Goal: Check status: Check status

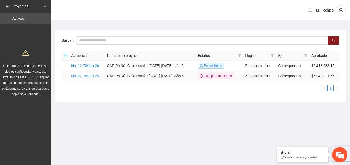
click at [83, 76] on link "No. 27-76/Jun-25" at bounding box center [85, 76] width 28 height 4
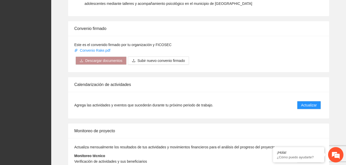
scroll to position [515, 0]
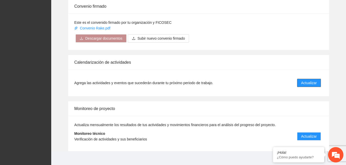
click at [308, 80] on span "Actualizar" at bounding box center [309, 83] width 16 height 6
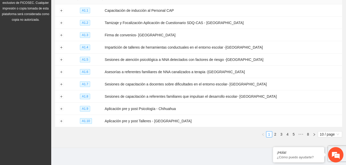
scroll to position [75, 0]
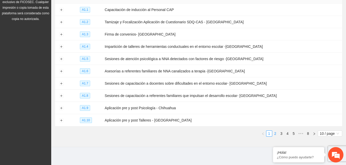
click at [275, 133] on link "2" at bounding box center [275, 134] width 6 height 6
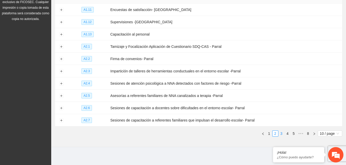
click at [279, 132] on link "3" at bounding box center [282, 134] width 6 height 6
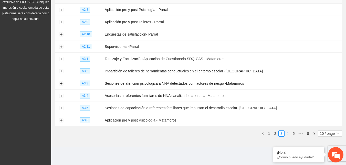
click at [287, 132] on link "4" at bounding box center [288, 134] width 6 height 6
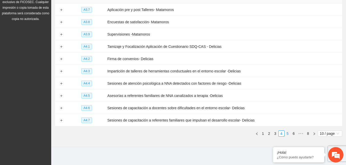
click at [288, 131] on link "5" at bounding box center [288, 134] width 6 height 6
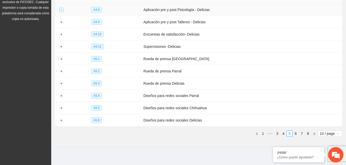
click at [62, 8] on button "Expand row" at bounding box center [61, 10] width 4 height 4
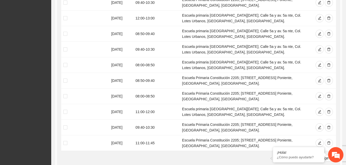
scroll to position [143, 0]
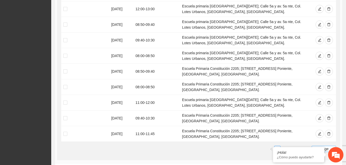
click at [315, 146] on span "10 / page" at bounding box center [324, 149] width 20 height 6
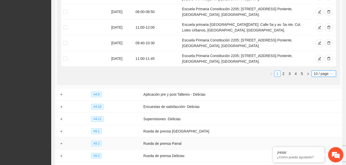
scroll to position [219, 0]
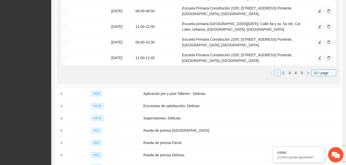
click at [332, 70] on span "10 / page" at bounding box center [324, 73] width 20 height 6
click at [321, 104] on div "100 / page" at bounding box center [324, 107] width 18 height 6
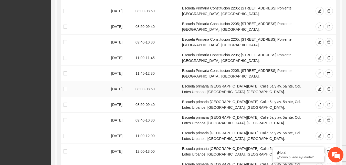
drag, startPoint x: 109, startPoint y: 65, endPoint x: 130, endPoint y: 63, distance: 21.1
click at [130, 81] on td "[DATE]" at bounding box center [121, 89] width 24 height 16
copy td "[DATE]"
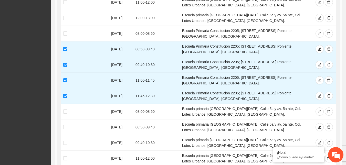
scroll to position [183, 0]
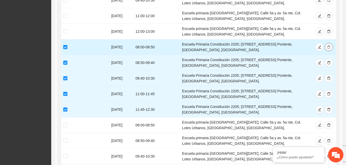
click at [331, 43] on button "button" at bounding box center [329, 47] width 8 height 8
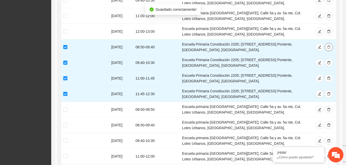
click at [331, 43] on button "button" at bounding box center [329, 47] width 8 height 8
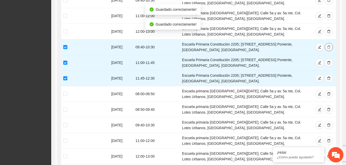
click at [331, 43] on button "button" at bounding box center [329, 47] width 8 height 8
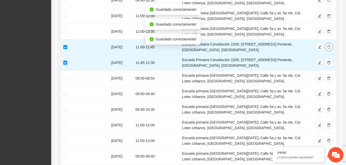
click at [331, 43] on button "button" at bounding box center [329, 47] width 8 height 8
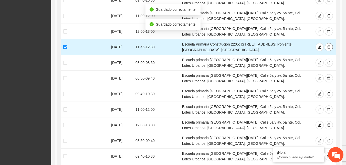
click at [328, 46] on icon "delete" at bounding box center [328, 47] width 3 height 3
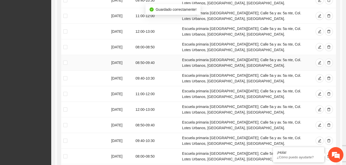
click at [81, 55] on td at bounding box center [85, 63] width 48 height 16
